Goal: Contribute content

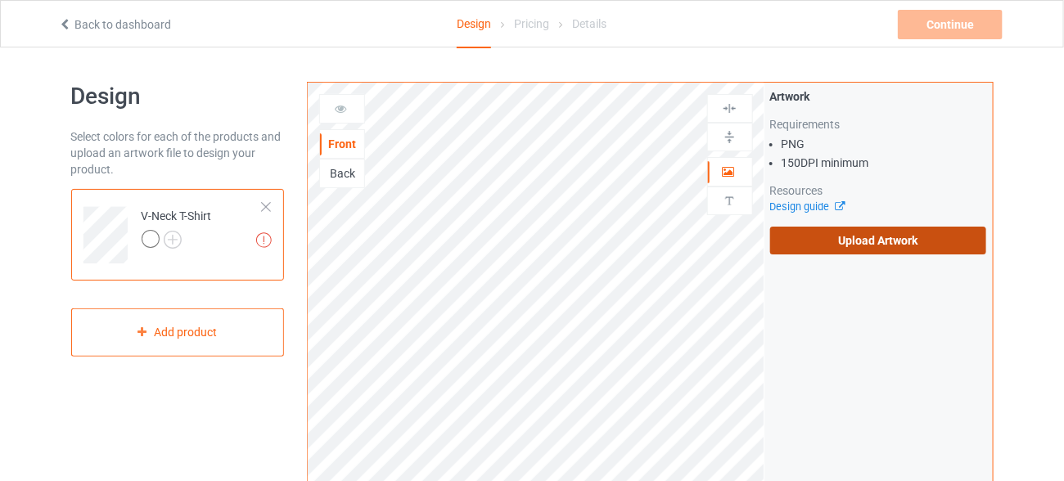
click at [840, 242] on label "Upload Artwork" at bounding box center [878, 241] width 217 height 28
click at [0, 0] on input "Upload Artwork" at bounding box center [0, 0] width 0 height 0
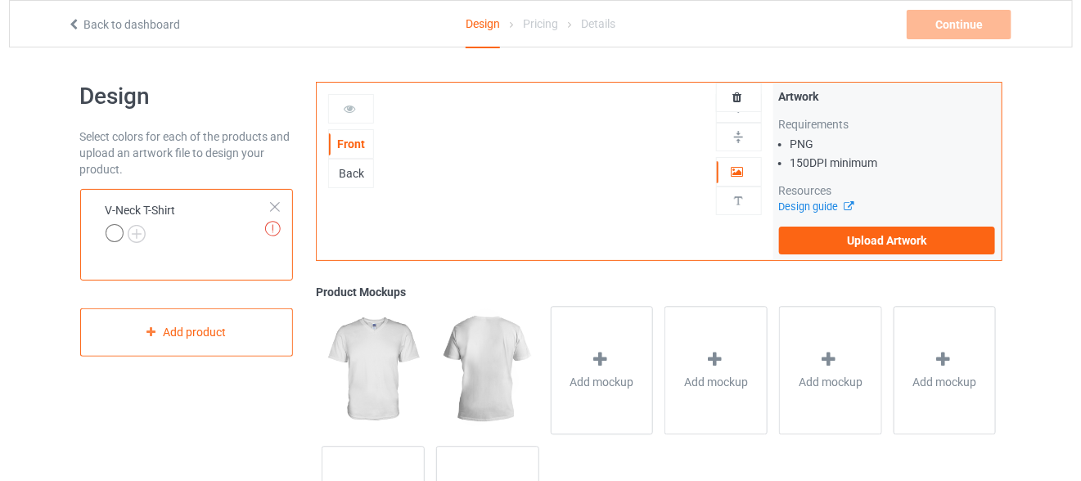
scroll to position [133, 0]
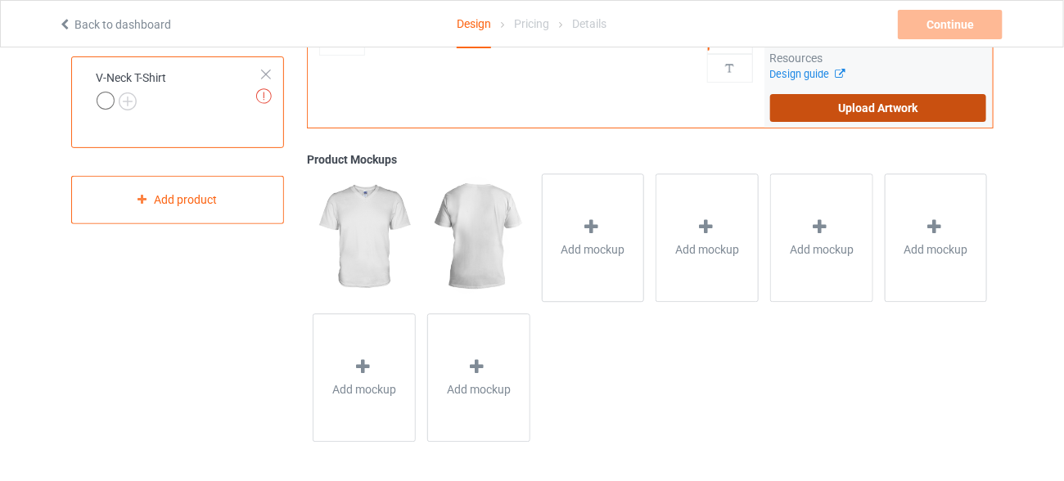
click at [865, 106] on label "Upload Artwork" at bounding box center [878, 108] width 217 height 28
click at [0, 0] on input "Upload Artwork" at bounding box center [0, 0] width 0 height 0
